Goal: Check status: Check status

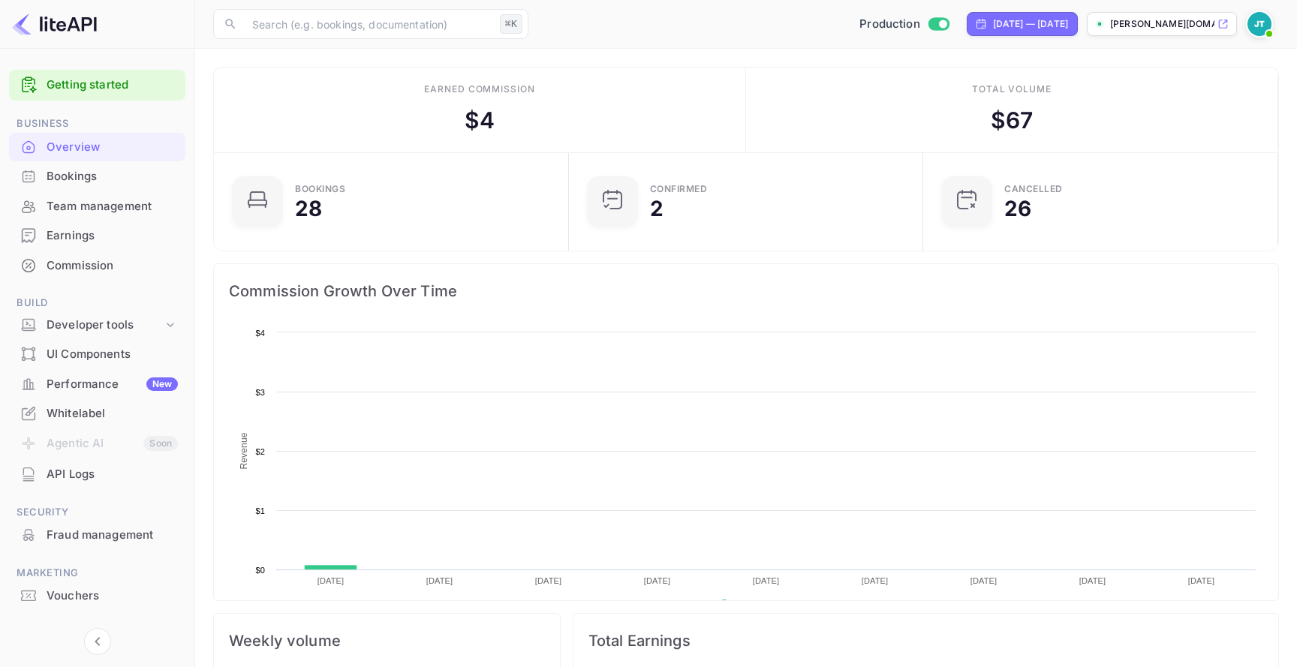
scroll to position [244, 346]
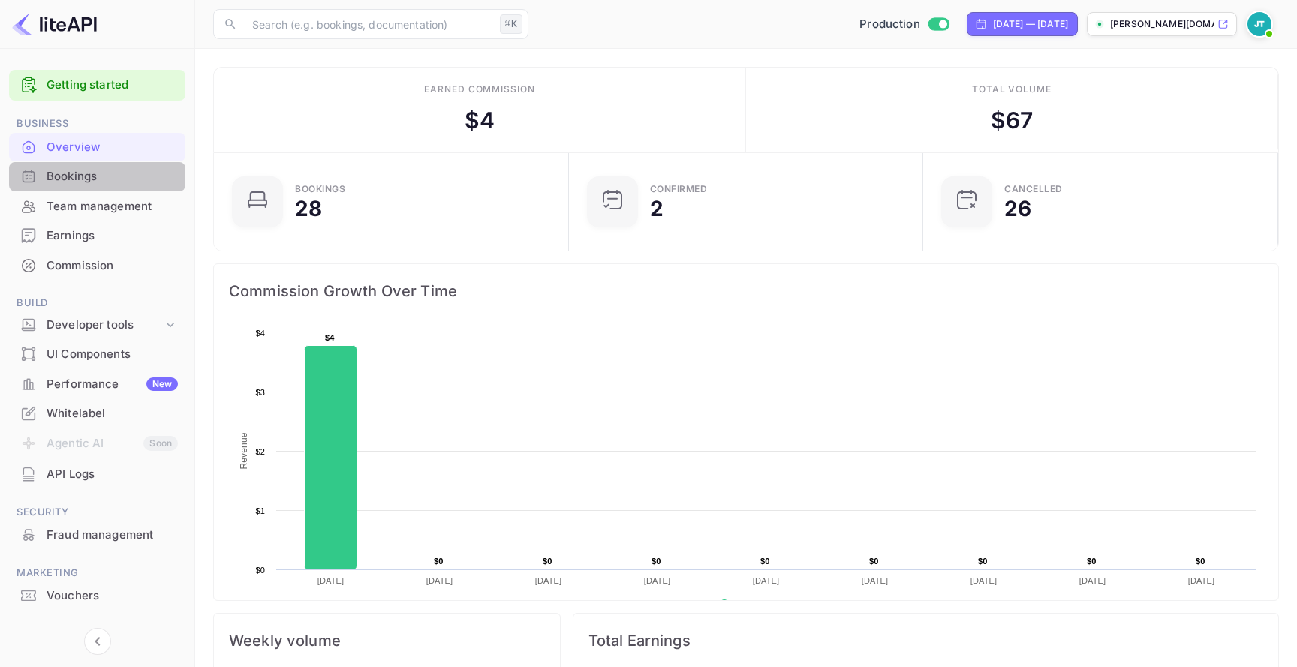
click at [134, 173] on div "Bookings" at bounding box center [112, 176] width 131 height 17
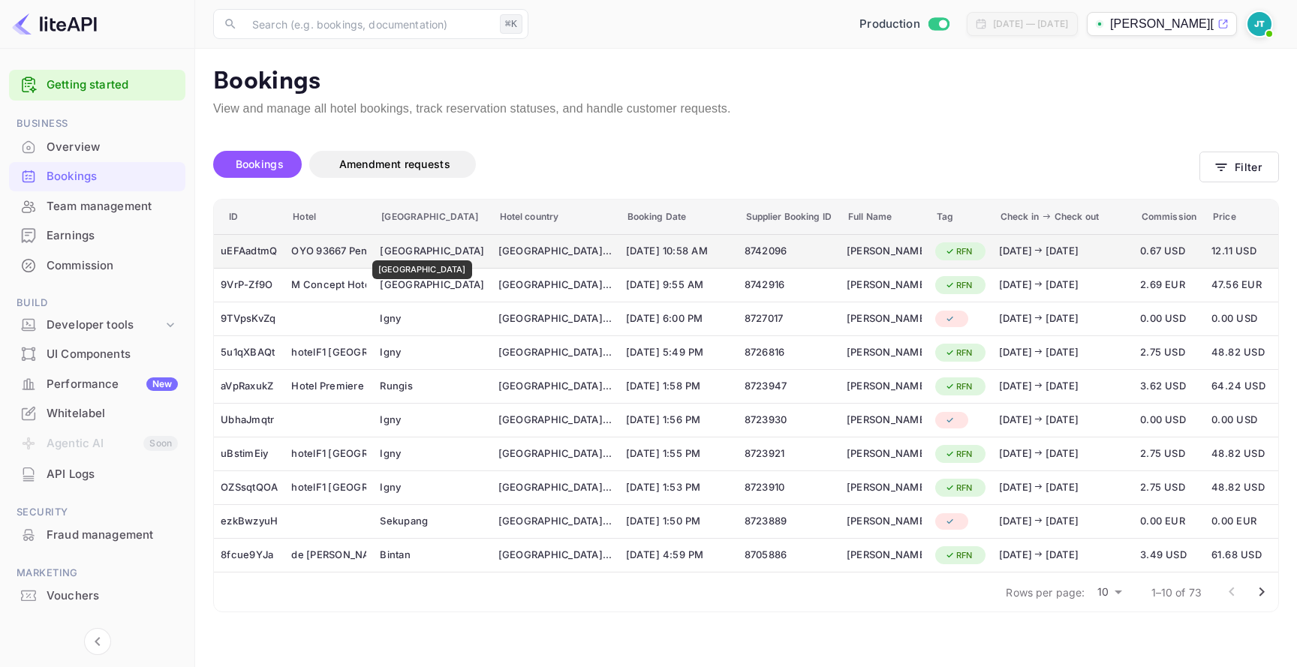
click at [406, 250] on div "Batam Center" at bounding box center [432, 251] width 104 height 15
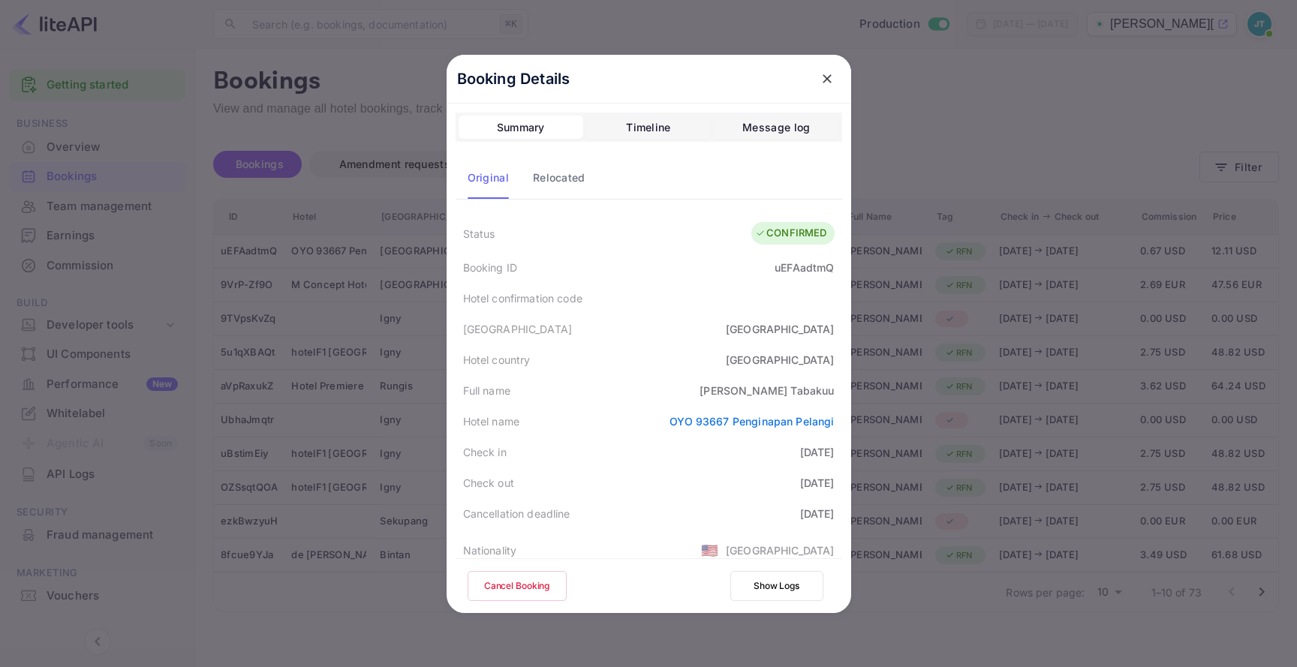
click at [791, 266] on div "uEFAadtmQ" at bounding box center [804, 268] width 59 height 16
copy div "uEFAadtmQ"
click at [812, 255] on div "Booking ID uEFAadtmQ" at bounding box center [649, 267] width 387 height 31
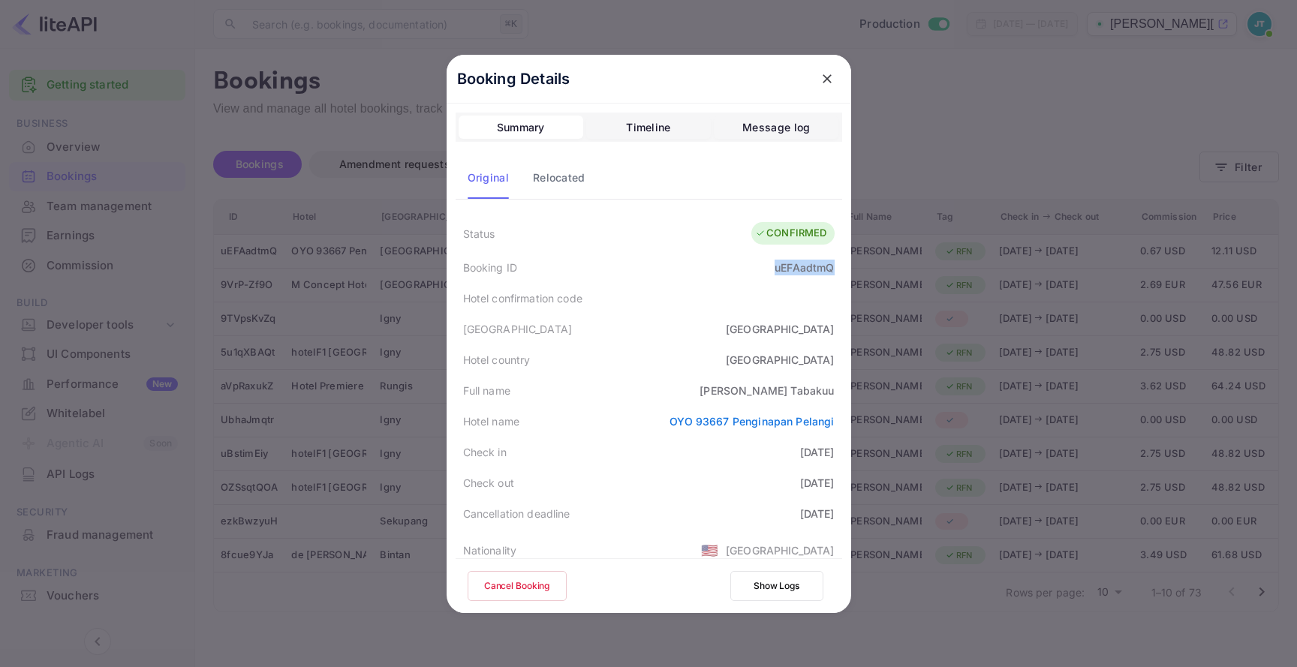
click at [812, 255] on div "Booking ID uEFAadtmQ" at bounding box center [649, 267] width 387 height 31
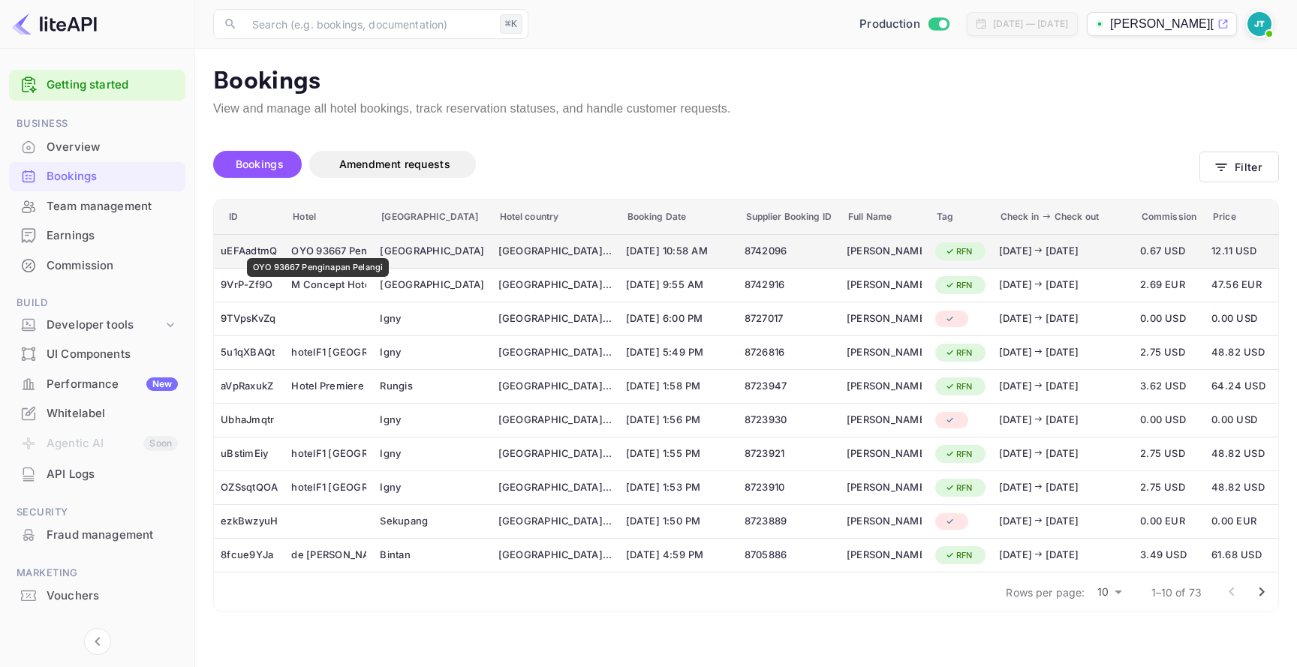
click at [318, 248] on div "OYO 93667 Penginapan Pelangi" at bounding box center [328, 251] width 75 height 24
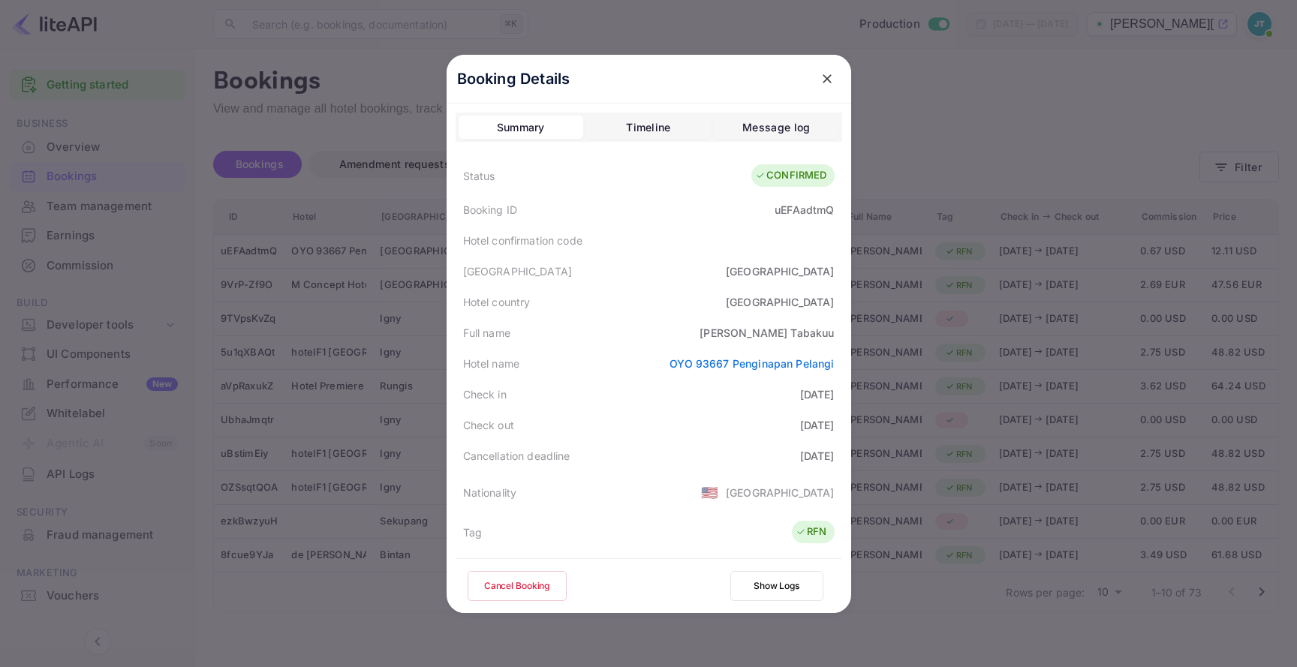
click at [776, 201] on div "Booking ID uEFAadtmQ" at bounding box center [649, 209] width 387 height 31
copy div "uEFAadtmQ"
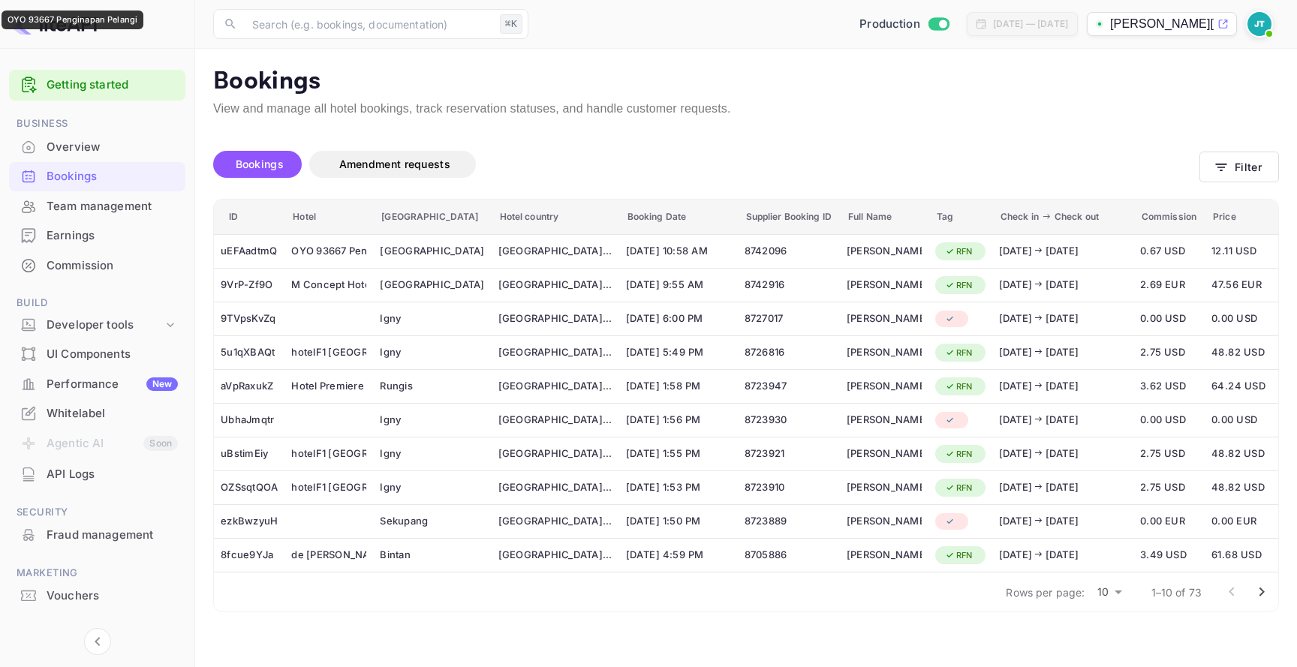
click at [304, 250] on div "OYO 93667 Penginapan Pelangi" at bounding box center [328, 251] width 75 height 24
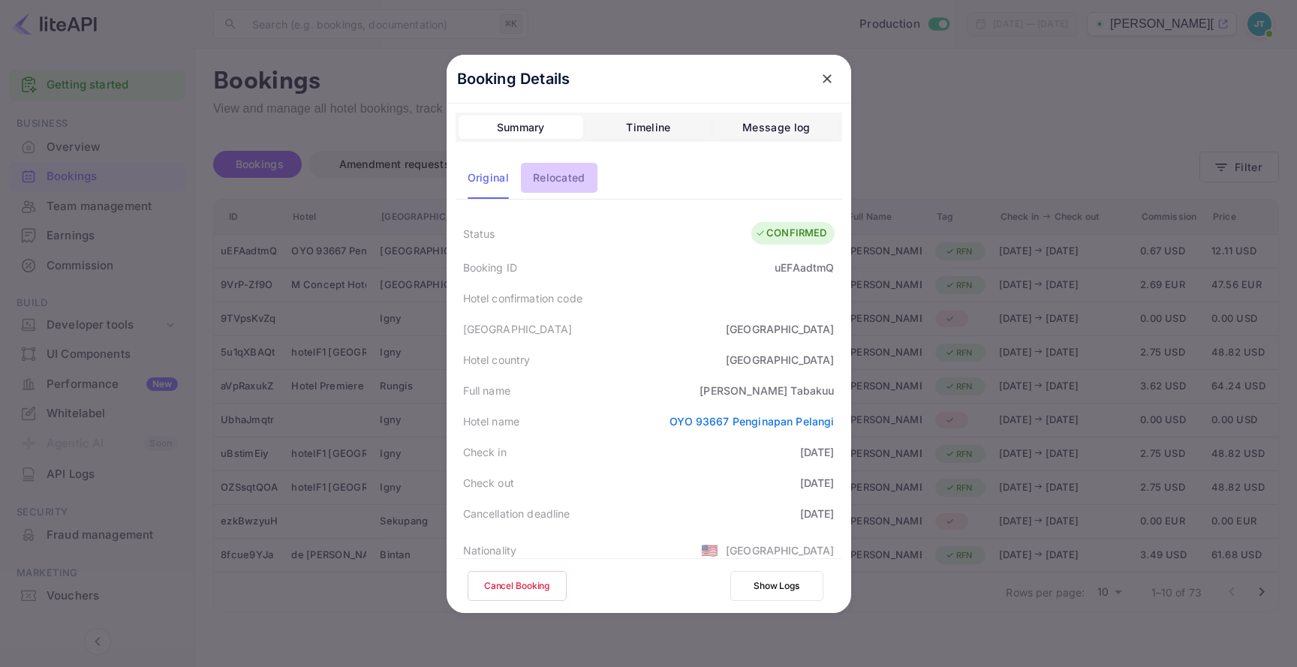
click at [579, 180] on div "Relocated" at bounding box center [559, 178] width 53 height 18
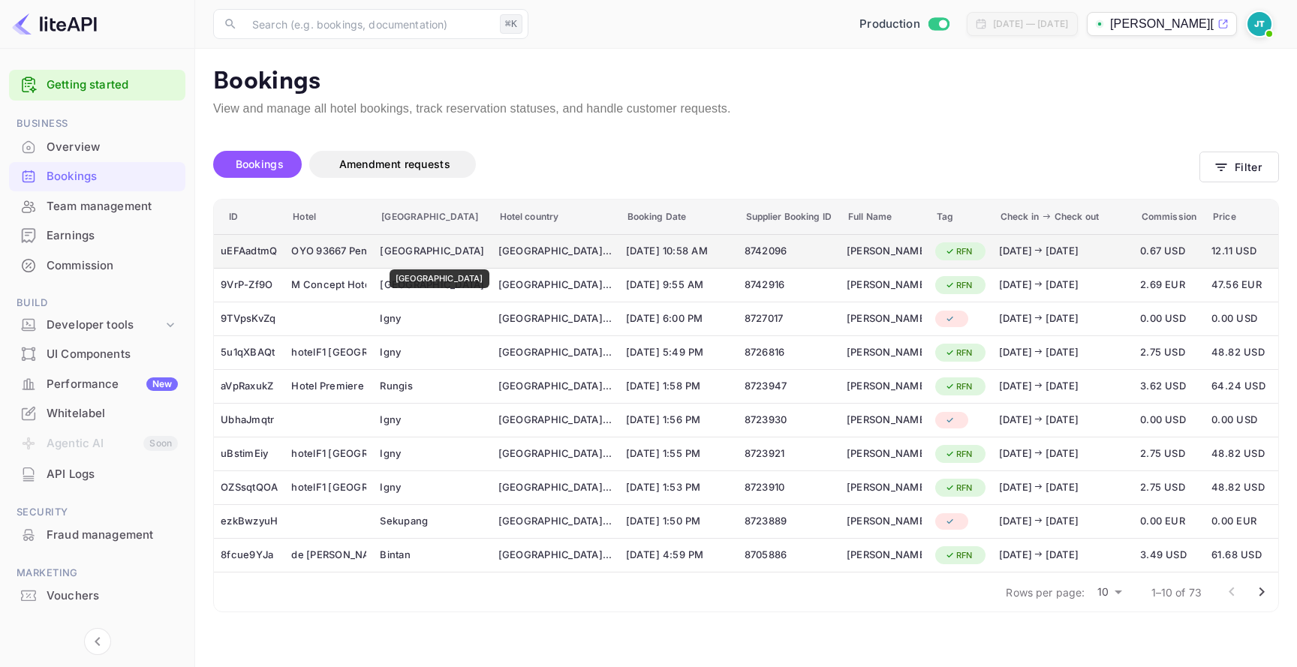
click at [423, 259] on div "[GEOGRAPHIC_DATA]" at bounding box center [432, 251] width 104 height 24
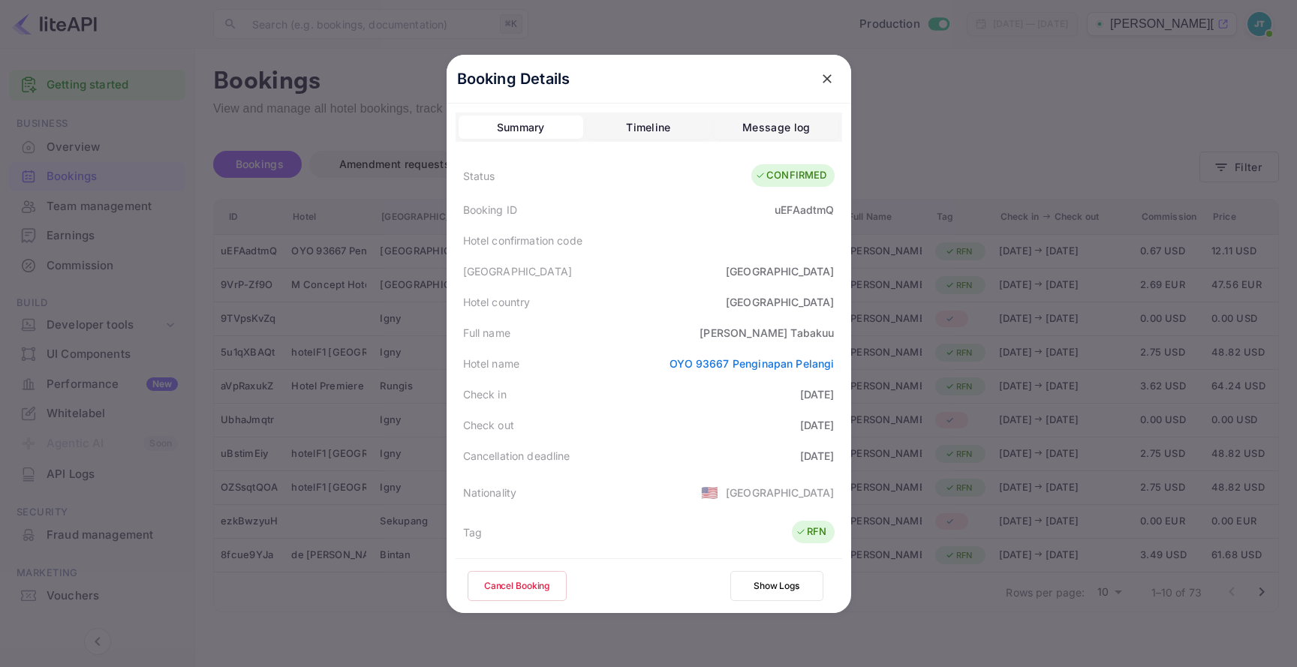
click at [802, 211] on div "uEFAadtmQ" at bounding box center [804, 210] width 59 height 16
copy div "uEFAadtmQ"
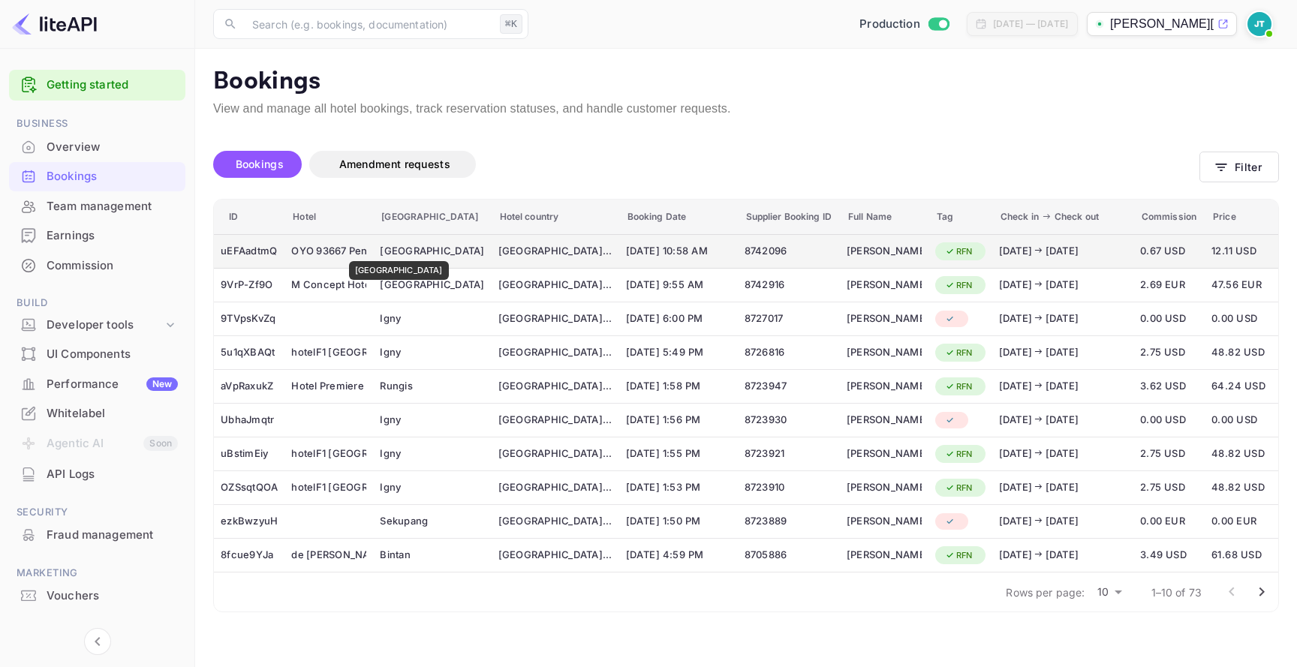
click at [383, 251] on div "[GEOGRAPHIC_DATA]" at bounding box center [432, 251] width 104 height 15
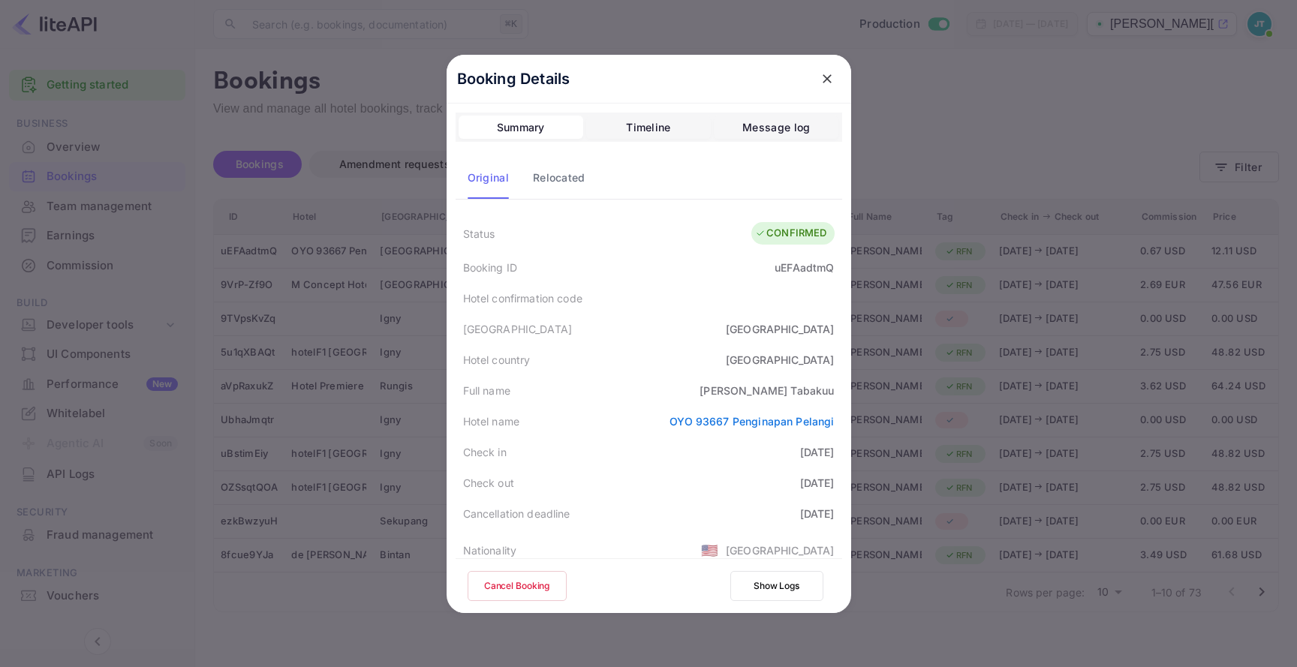
click at [577, 186] on div "Relocated" at bounding box center [559, 178] width 53 height 18
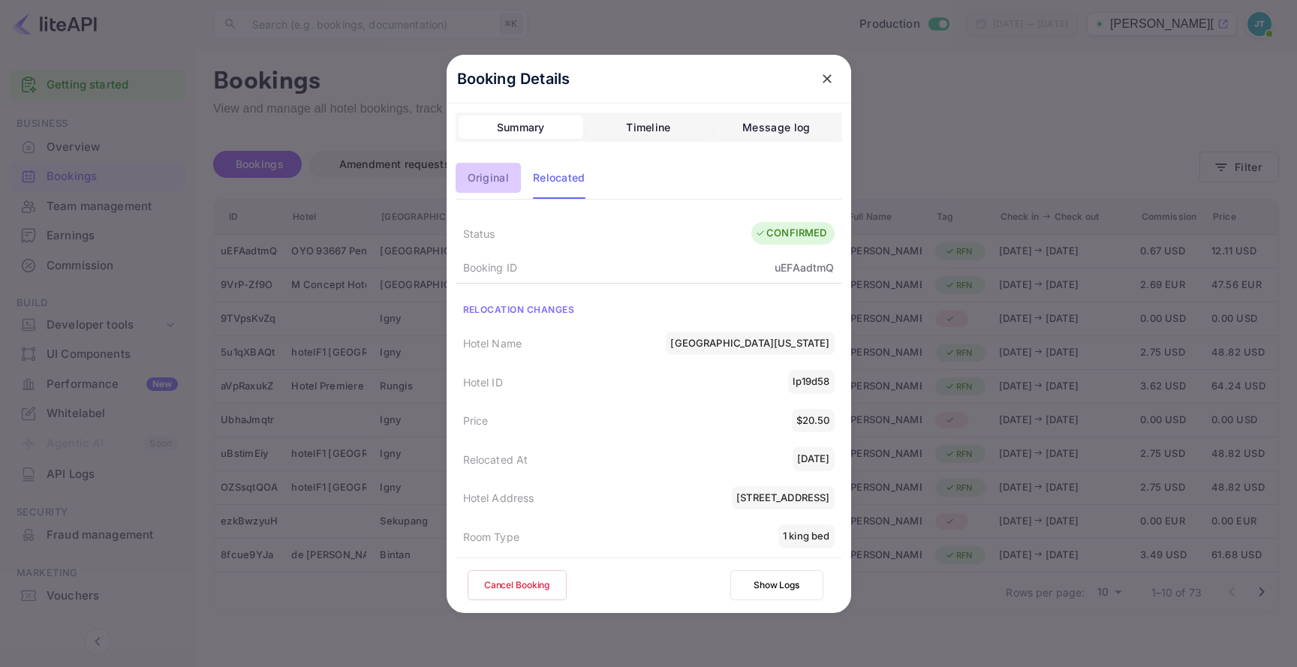
click at [498, 190] on button "Original" at bounding box center [488, 178] width 65 height 30
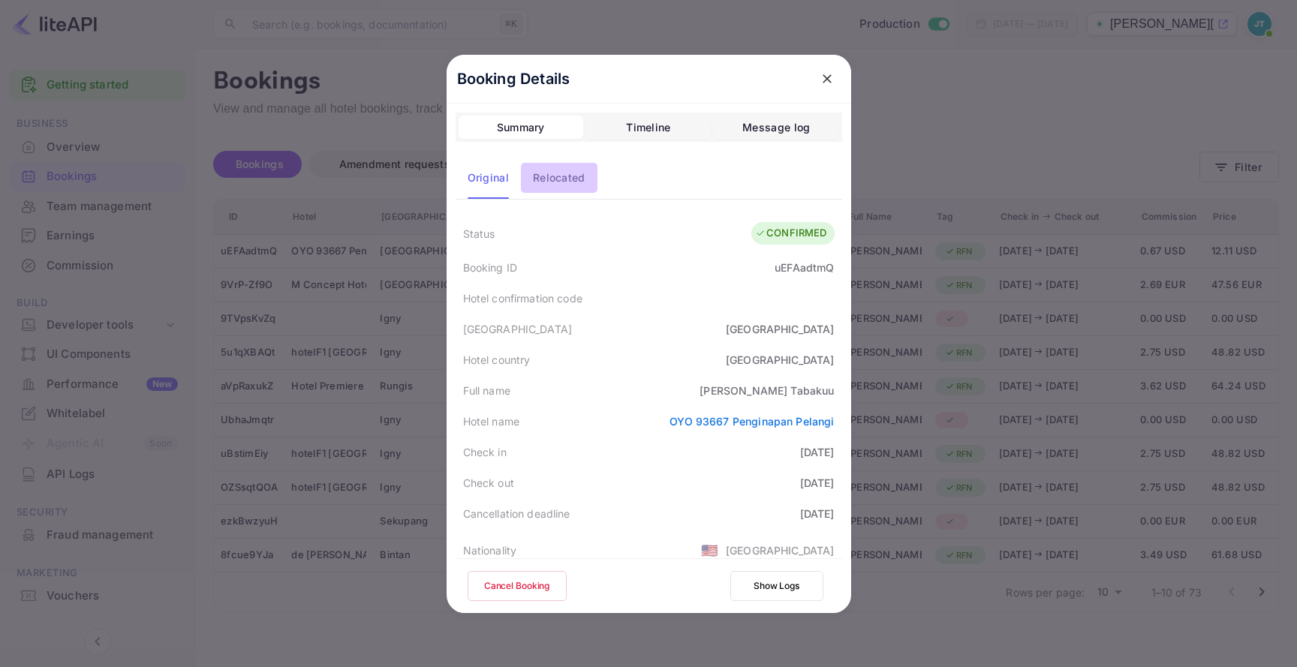
click at [559, 181] on div "Relocated" at bounding box center [559, 178] width 53 height 18
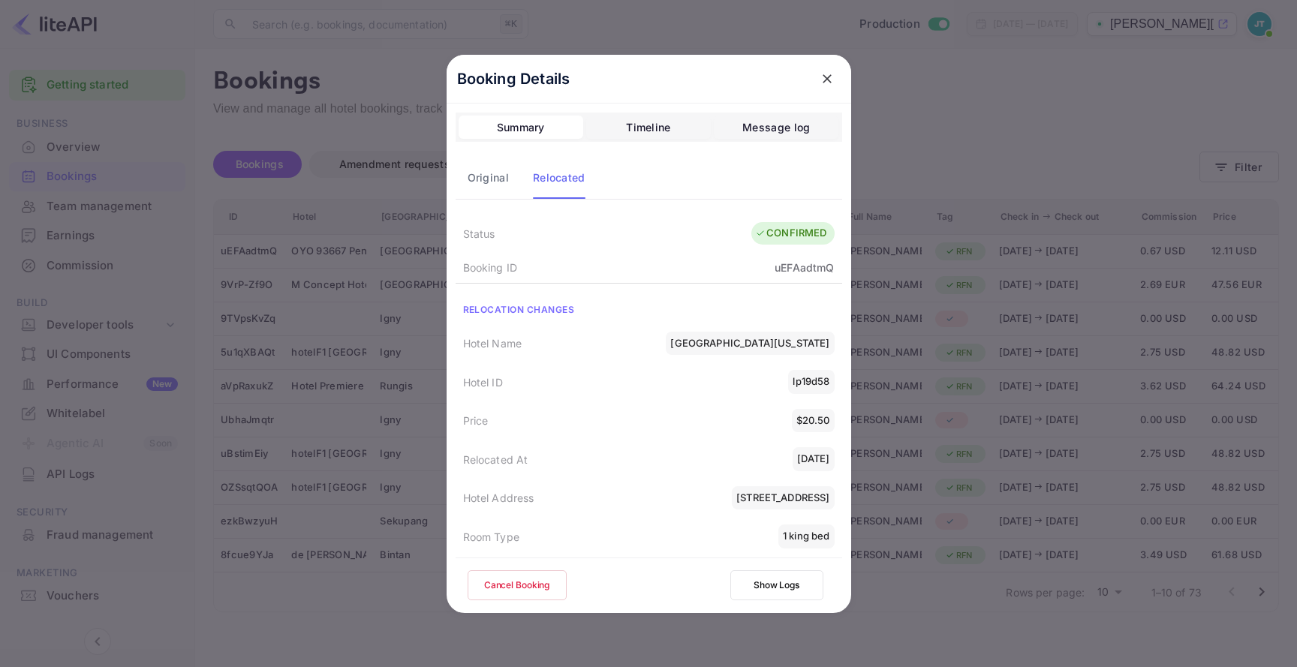
click at [494, 193] on button "Original" at bounding box center [488, 178] width 65 height 30
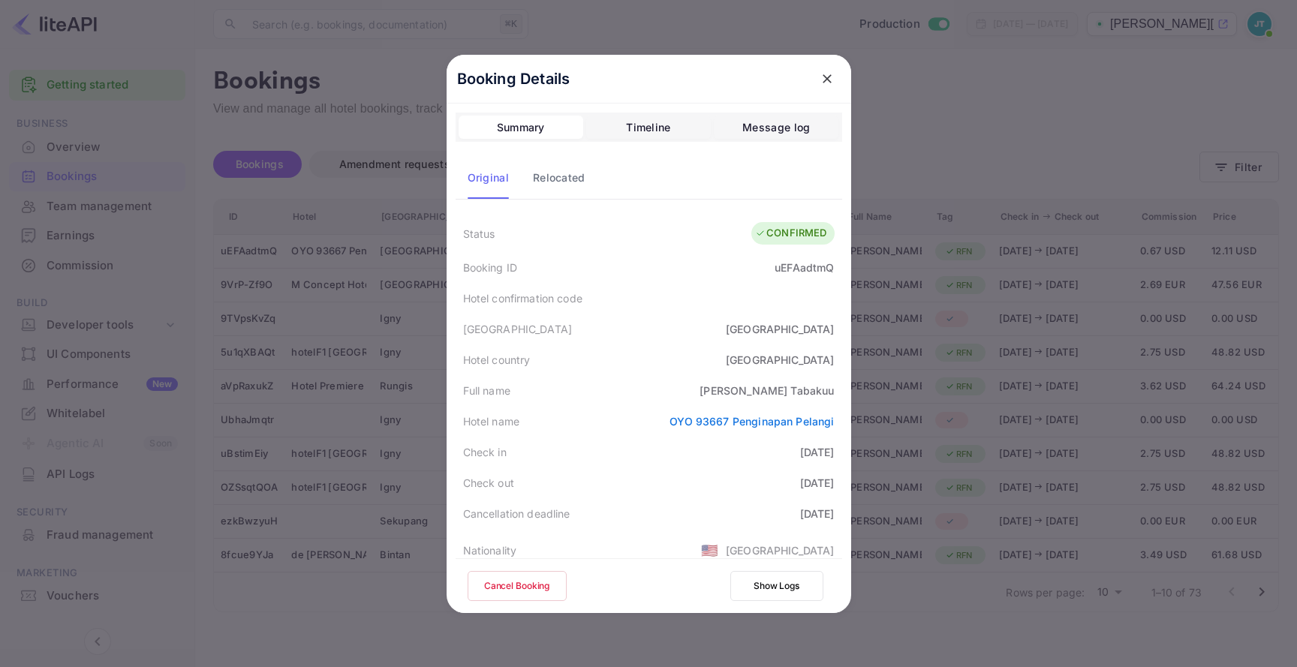
click at [540, 174] on div "Relocated" at bounding box center [559, 178] width 53 height 18
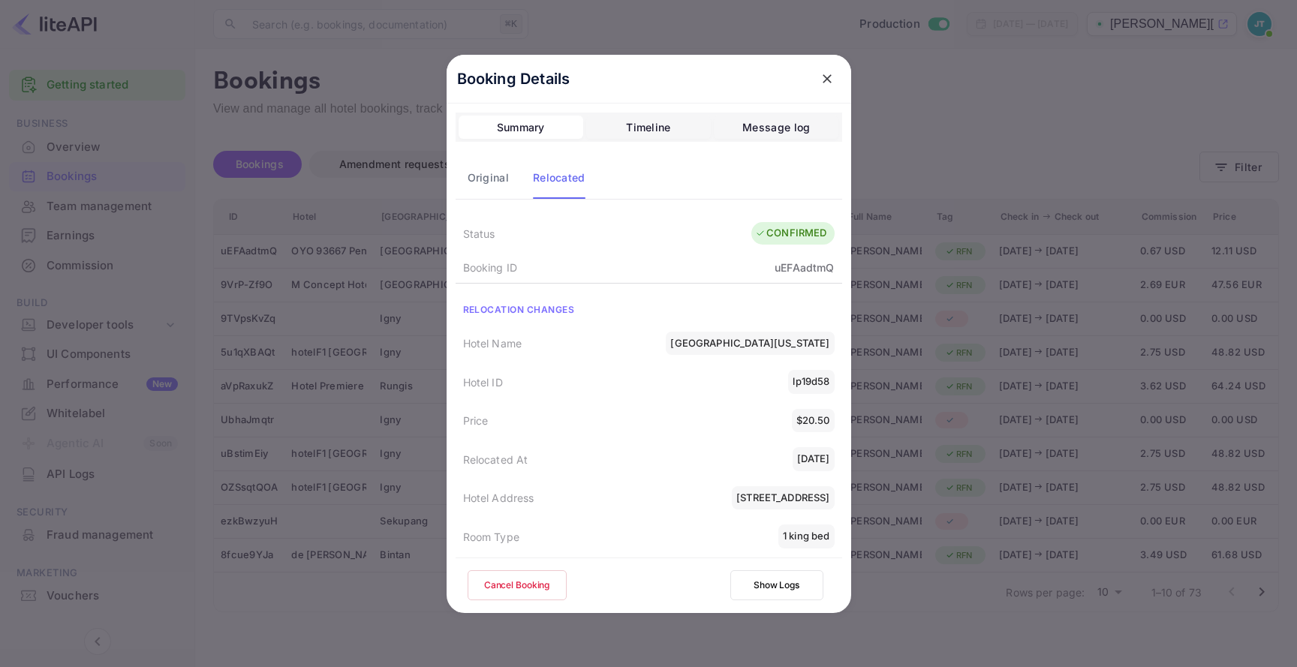
click at [826, 72] on icon "close" at bounding box center [827, 78] width 15 height 15
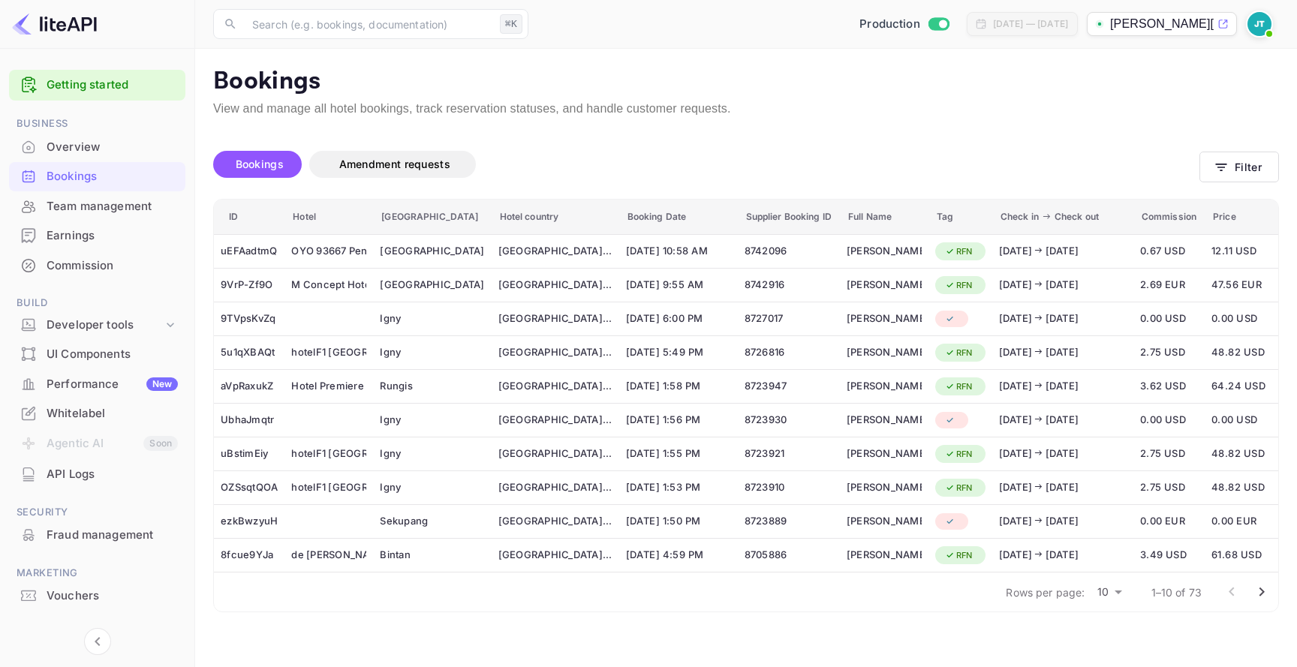
click at [1145, 29] on p "julian-tabaku-4nwr6.nu..." at bounding box center [1162, 24] width 104 height 18
click at [1066, 21] on div "[DATE] — [DATE]" at bounding box center [1030, 24] width 75 height 14
click at [140, 157] on div "Overview" at bounding box center [97, 147] width 176 height 29
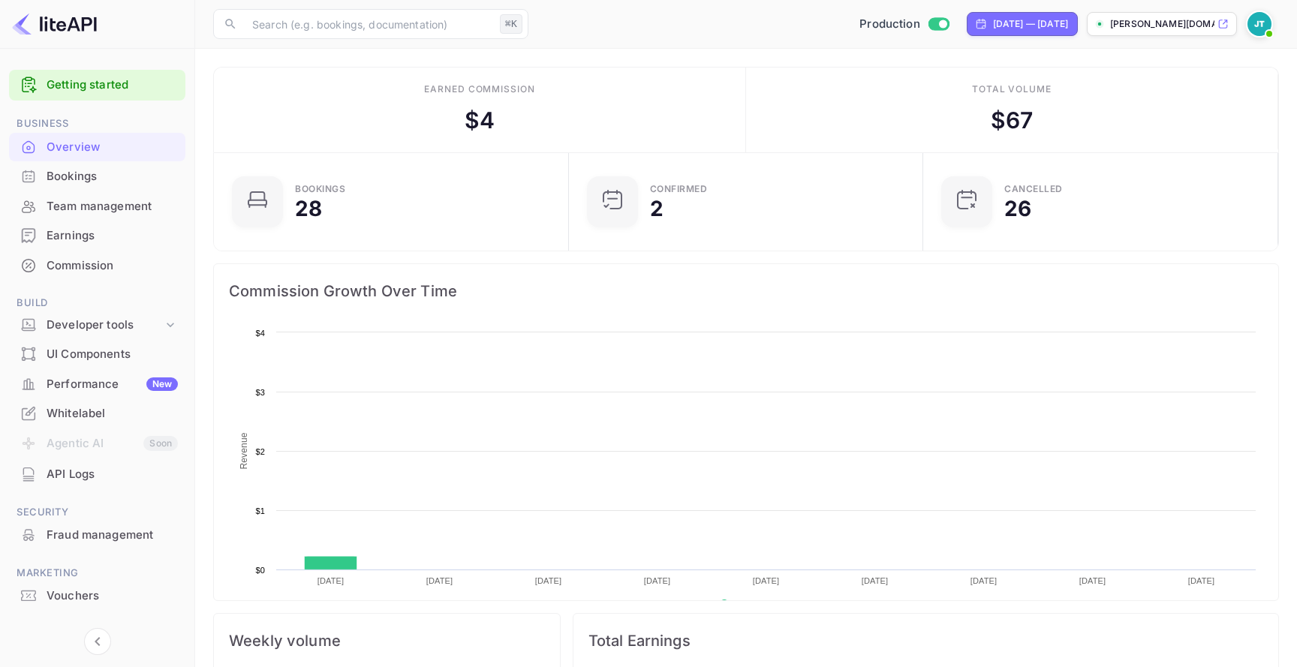
scroll to position [244, 346]
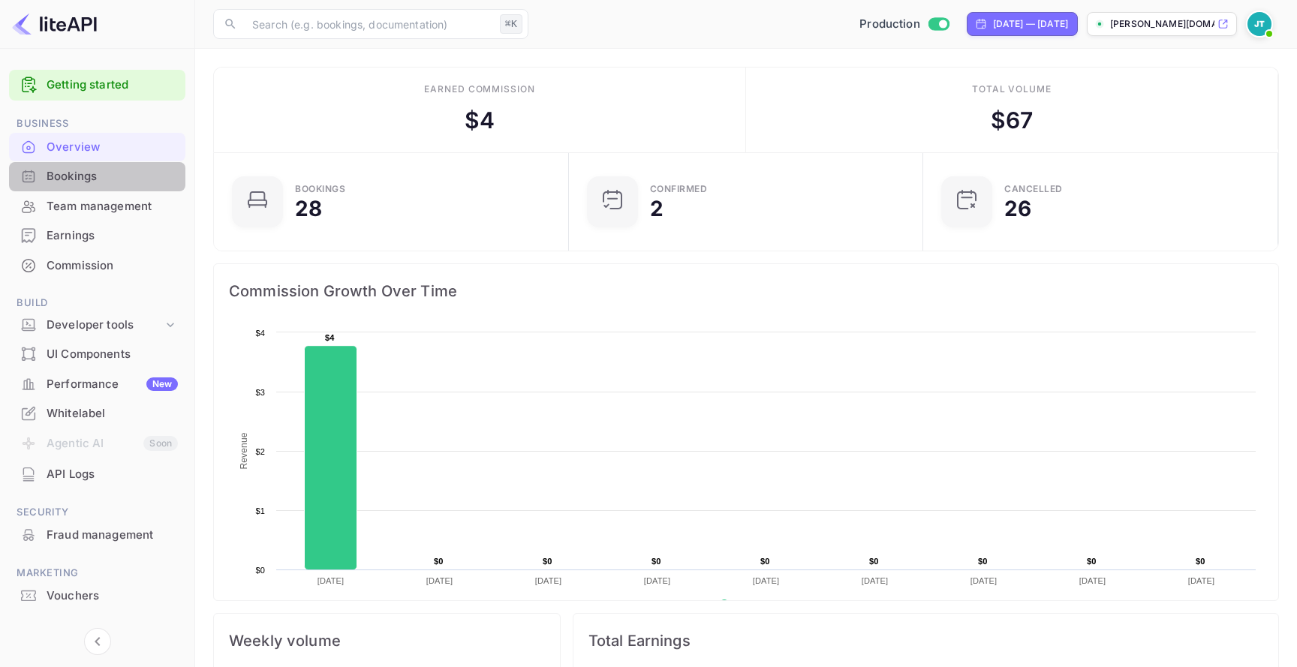
click at [117, 173] on div "Bookings" at bounding box center [112, 176] width 131 height 17
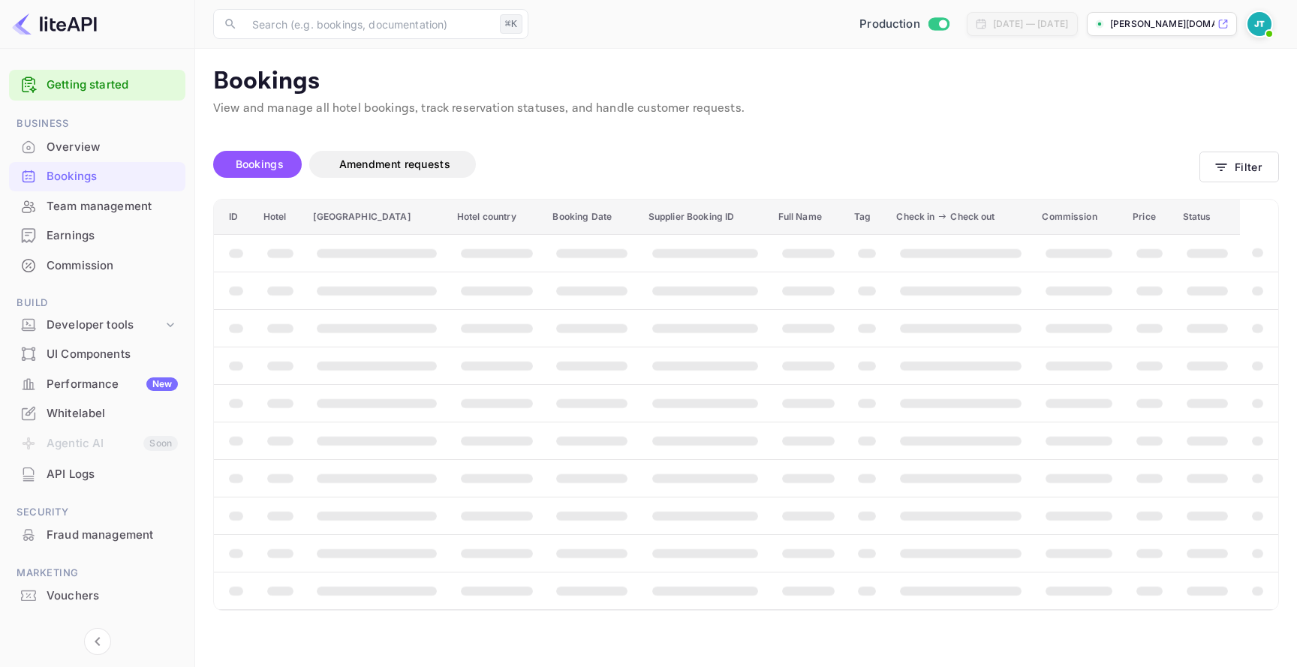
click at [1013, 17] on div "[DATE] — [DATE]" at bounding box center [1030, 24] width 75 height 14
click at [1007, 25] on div "[DATE] — [DATE]" at bounding box center [1030, 24] width 75 height 14
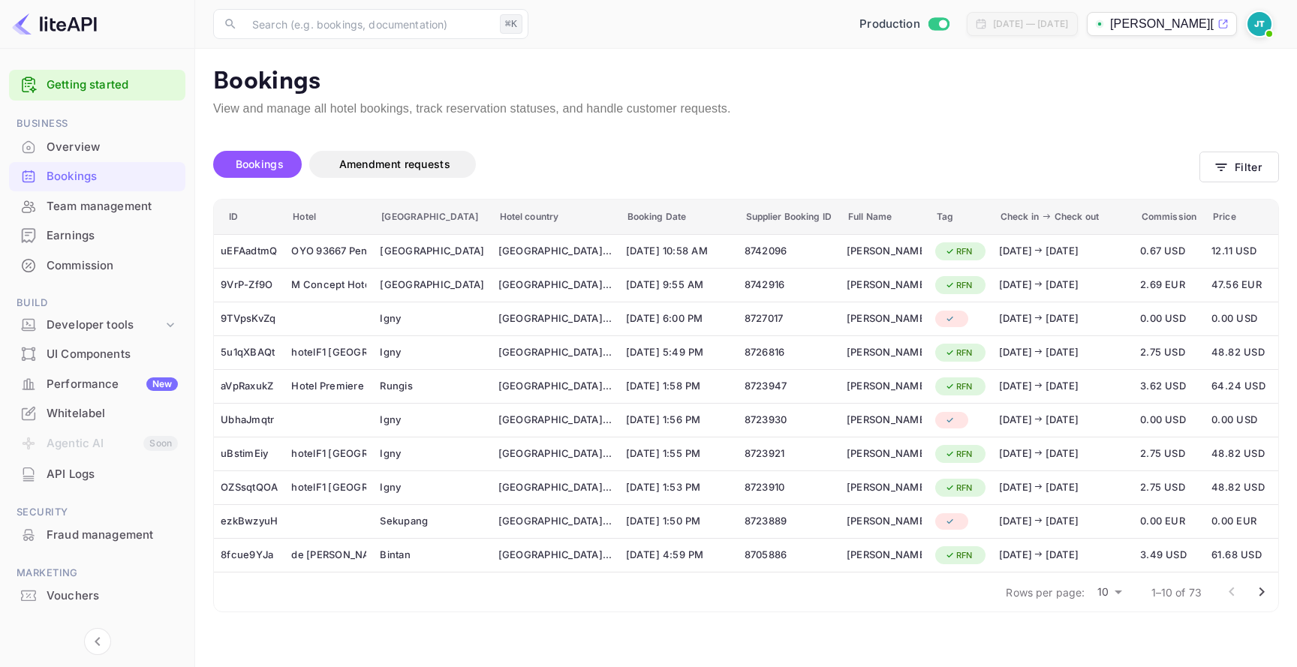
click at [1007, 25] on div "[DATE] — [DATE]" at bounding box center [1030, 24] width 75 height 14
click at [928, 29] on span "Switch to Sandbox mode" at bounding box center [939, 24] width 22 height 14
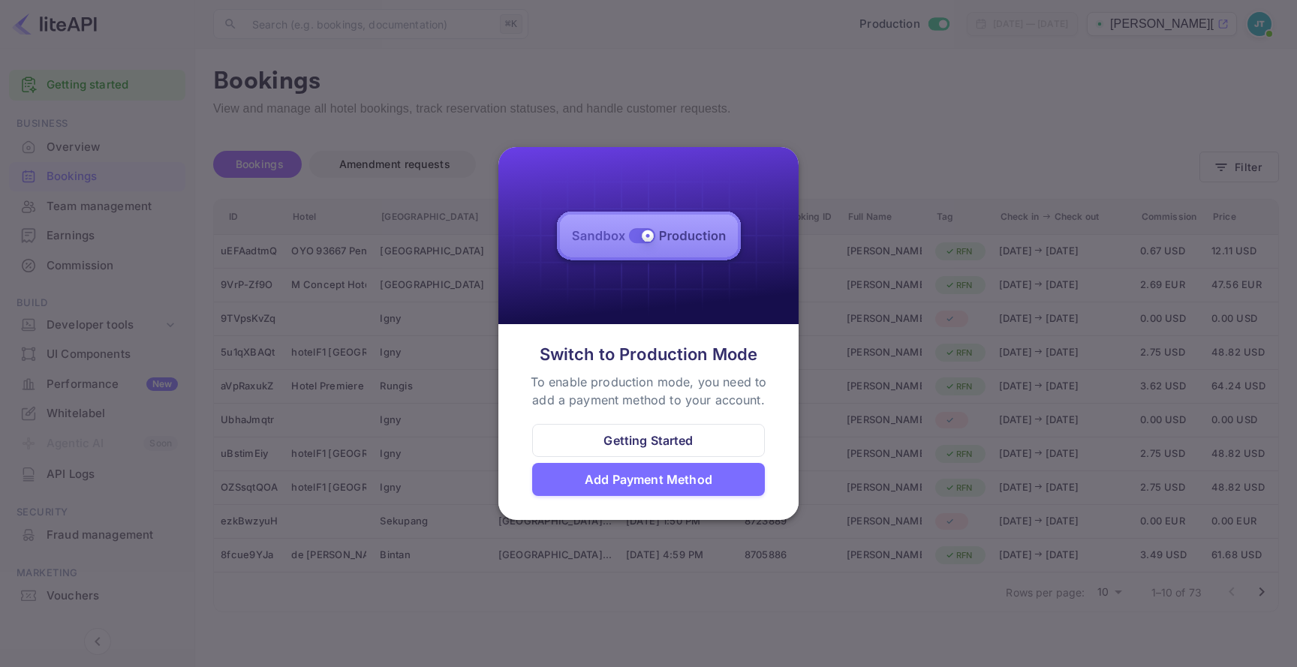
click at [864, 98] on div at bounding box center [648, 333] width 1297 height 667
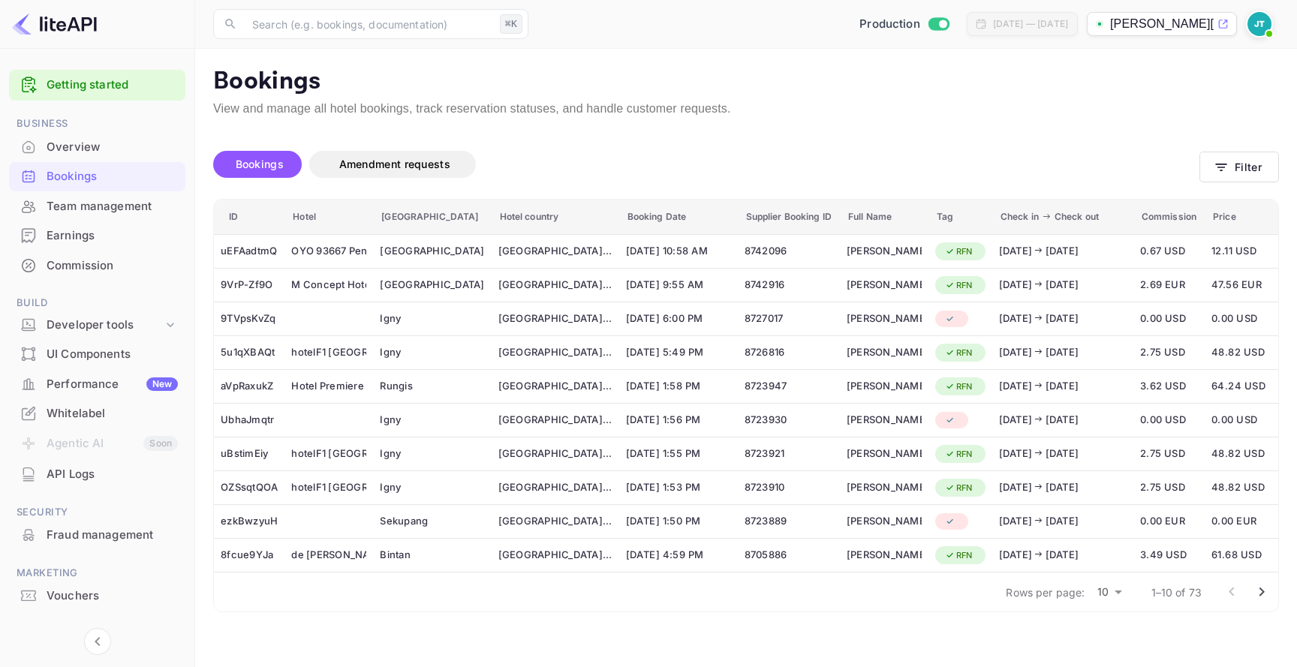
click at [137, 155] on div "Overview" at bounding box center [97, 147] width 176 height 29
